Goal: Navigation & Orientation: Find specific page/section

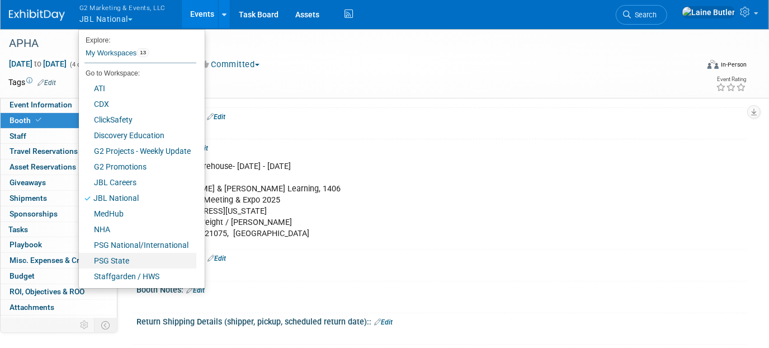
click at [121, 255] on link "PSG State" at bounding box center [137, 261] width 117 height 16
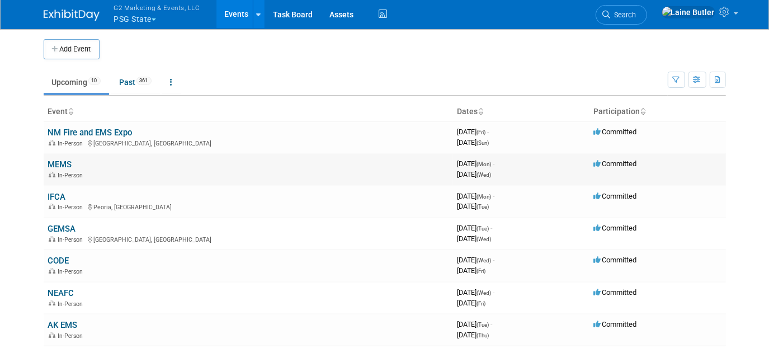
click at [61, 162] on link "MEMS" at bounding box center [60, 164] width 24 height 10
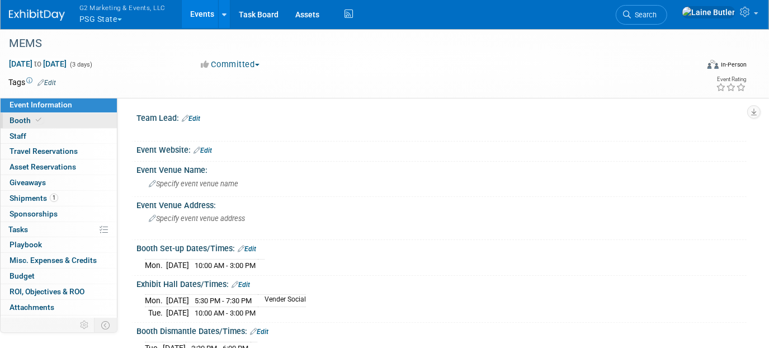
click at [40, 118] on icon at bounding box center [39, 120] width 6 height 6
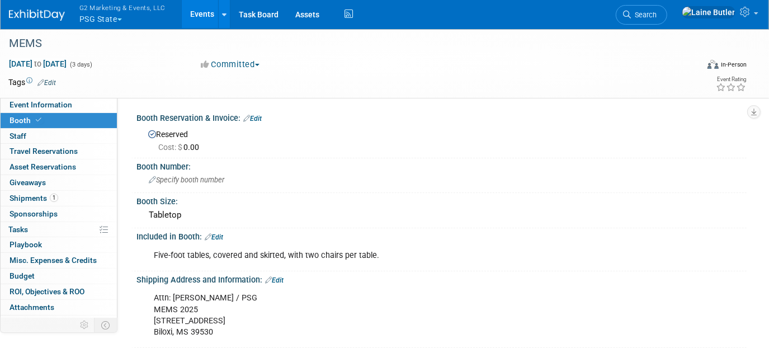
click at [106, 21] on button "G2 Marketing & Events, LLC PSG State" at bounding box center [128, 14] width 101 height 29
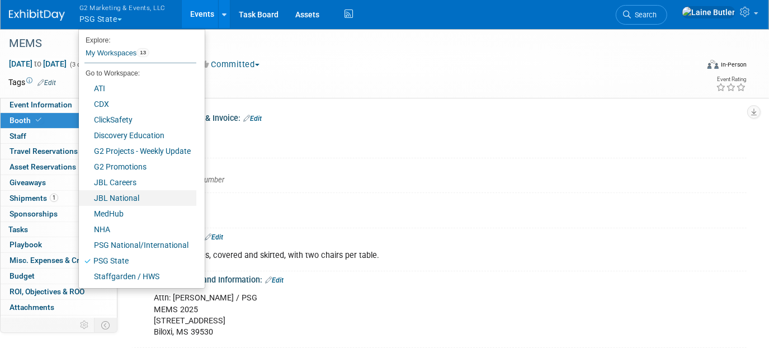
click at [159, 200] on link "JBL National" at bounding box center [137, 198] width 117 height 16
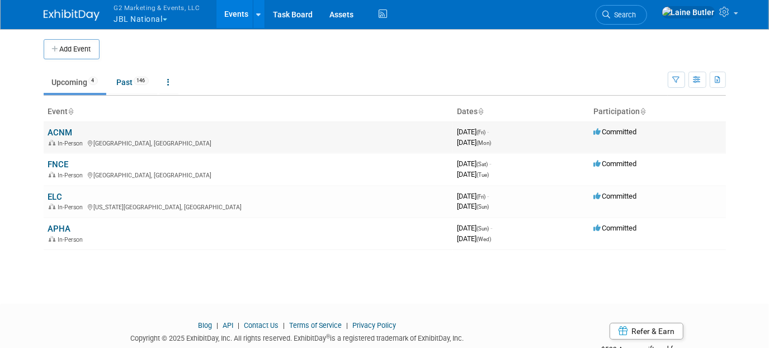
click at [64, 128] on link "ACNM" at bounding box center [60, 133] width 25 height 10
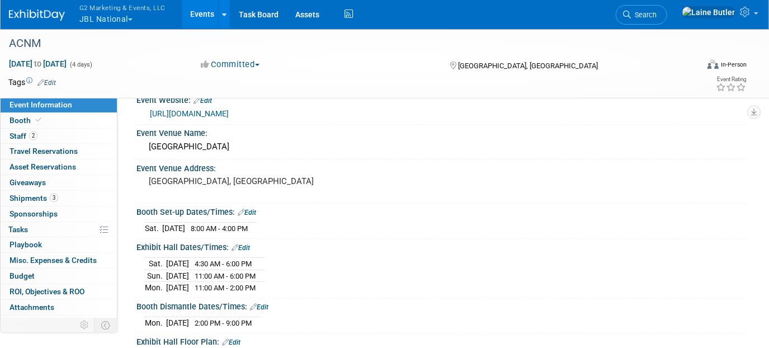
scroll to position [124, 0]
